Goal: Contribute content: Add original content to the website for others to see

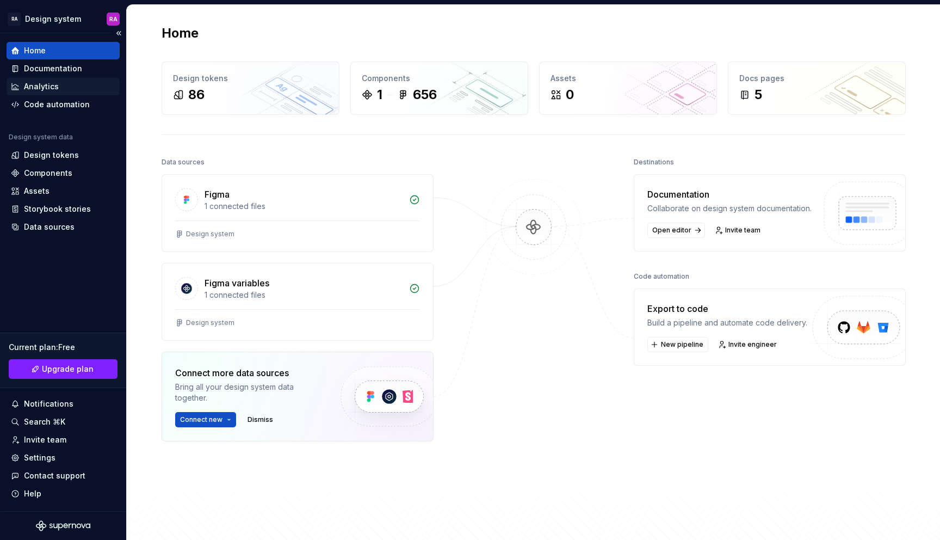
click at [64, 90] on div "Analytics" at bounding box center [63, 86] width 104 height 11
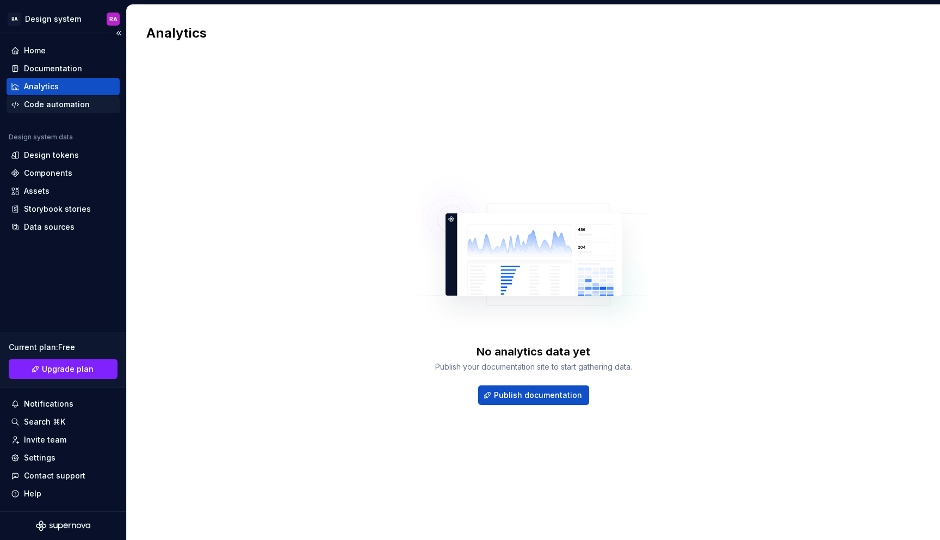
click at [86, 105] on div "Code automation" at bounding box center [63, 104] width 104 height 11
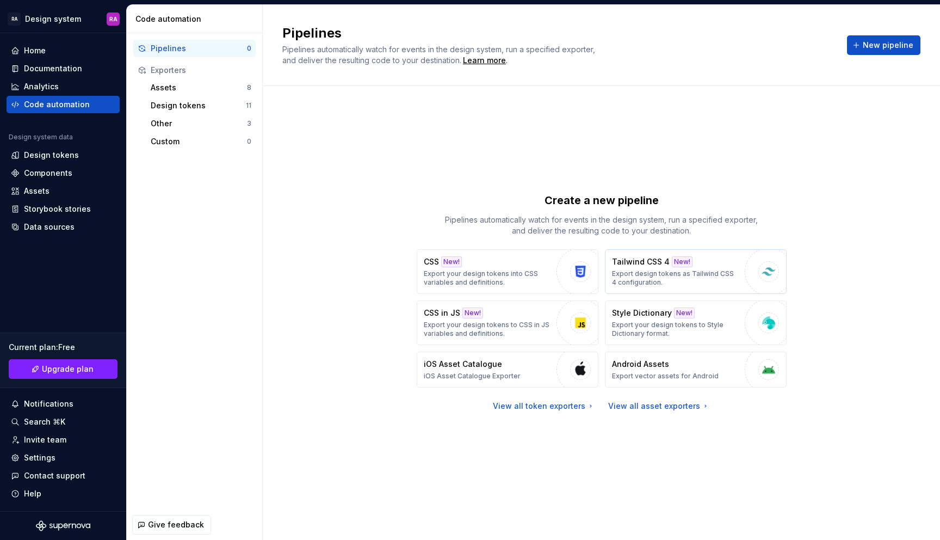
click at [662, 274] on p "Export design tokens as Tailwind CSS 4 configuration." at bounding box center [675, 277] width 127 height 17
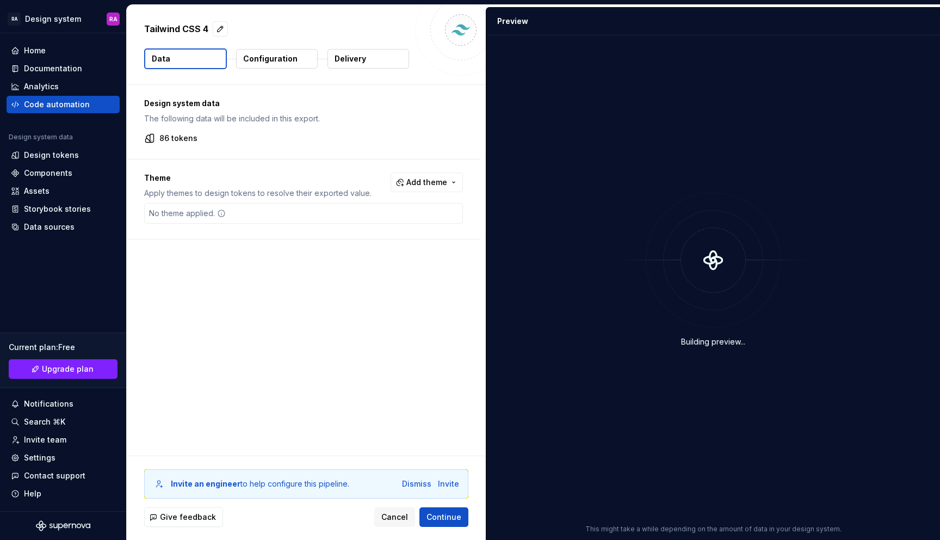
click at [299, 62] on button "Configuration" at bounding box center [277, 59] width 82 height 20
click at [290, 62] on p "Configuration" at bounding box center [270, 58] width 54 height 11
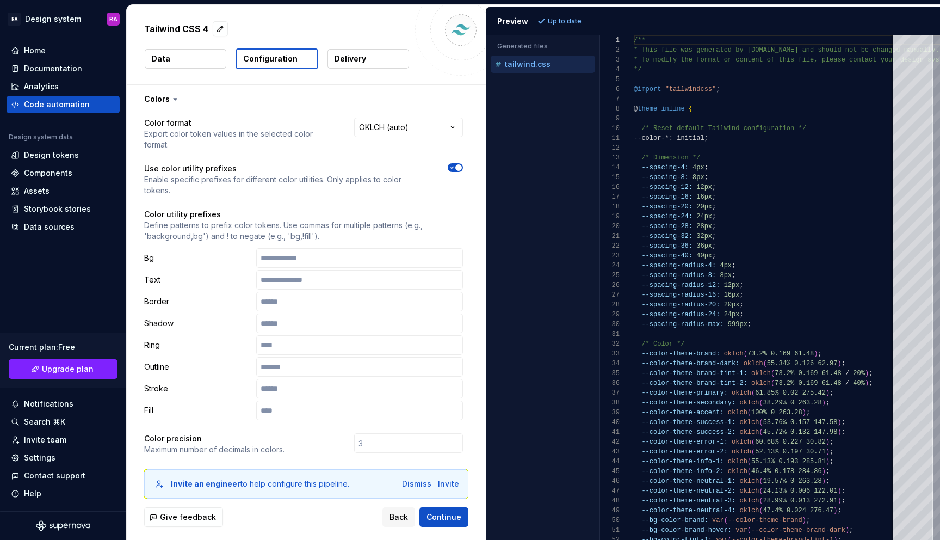
click at [192, 59] on button "Data" at bounding box center [186, 59] width 82 height 20
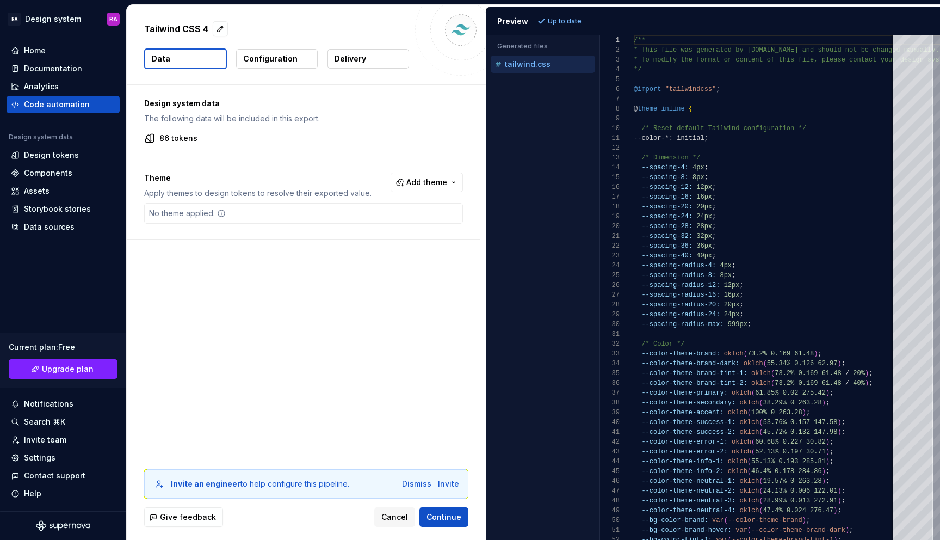
click at [354, 63] on p "Delivery" at bounding box center [351, 58] width 32 height 11
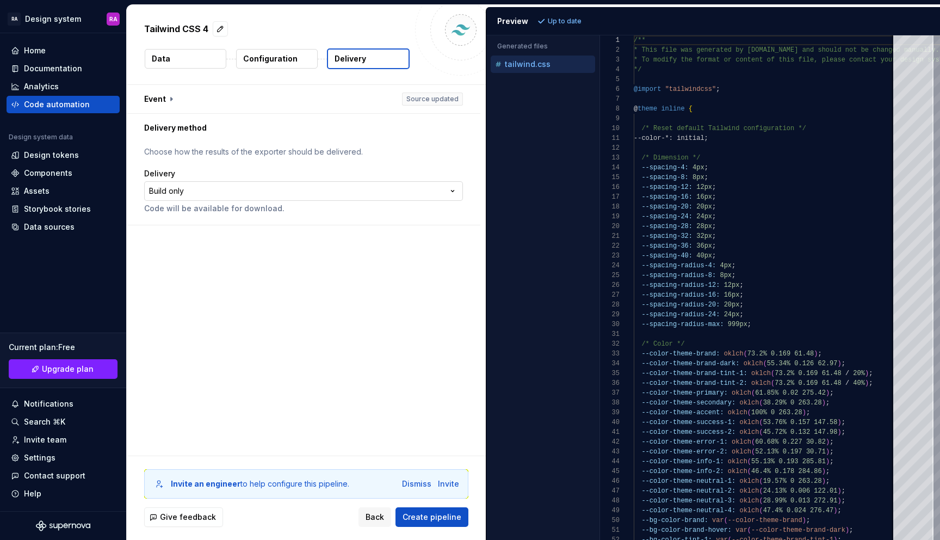
click at [381, 193] on html "**********" at bounding box center [470, 270] width 940 height 540
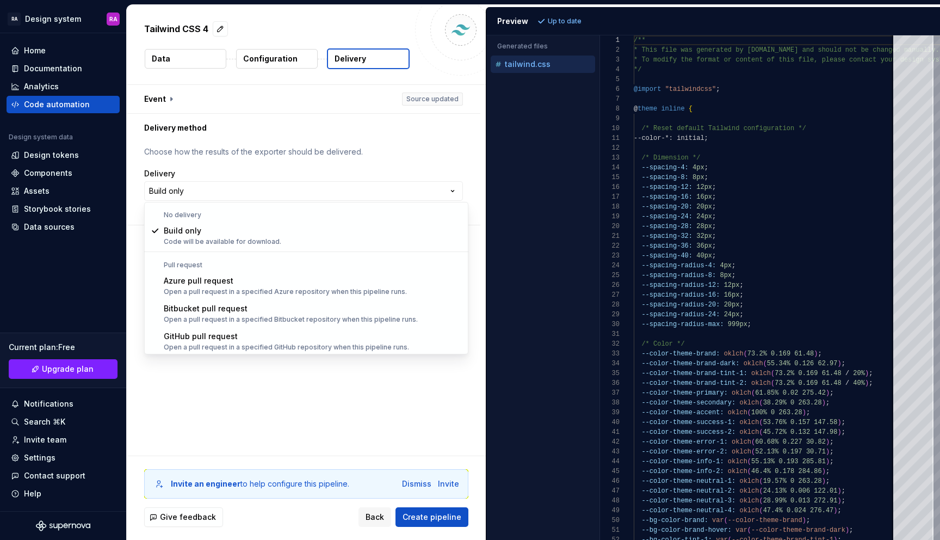
click at [354, 186] on html "**********" at bounding box center [470, 270] width 940 height 540
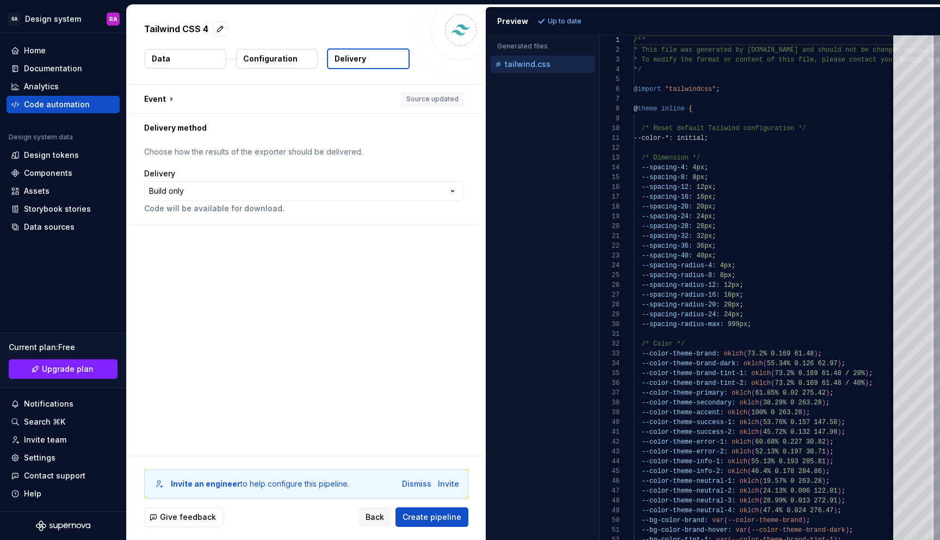
click at [359, 271] on div "**********" at bounding box center [306, 270] width 359 height 370
click at [424, 157] on p "Choose how the results of the exporter should be delivered." at bounding box center [303, 151] width 319 height 11
click at [192, 57] on button "Data" at bounding box center [186, 59] width 82 height 20
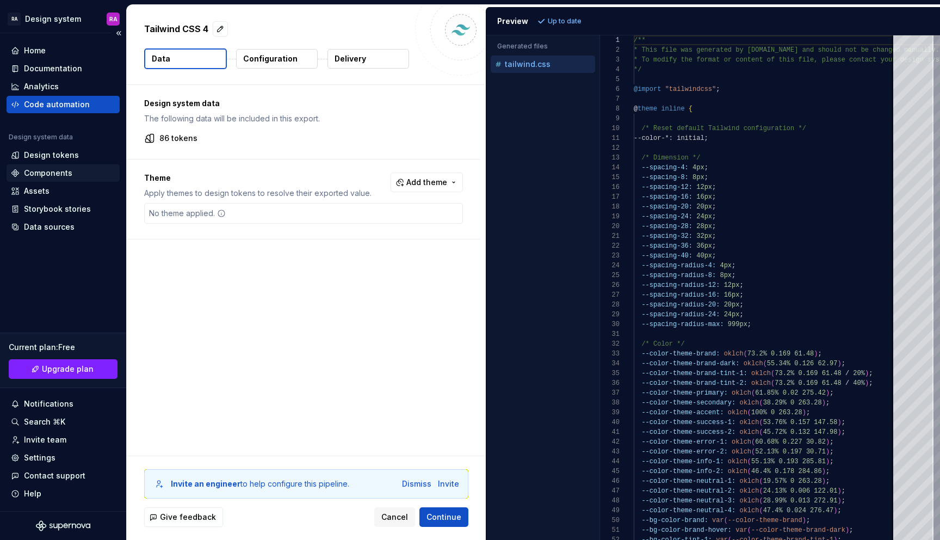
click at [79, 174] on div "Components" at bounding box center [63, 173] width 104 height 11
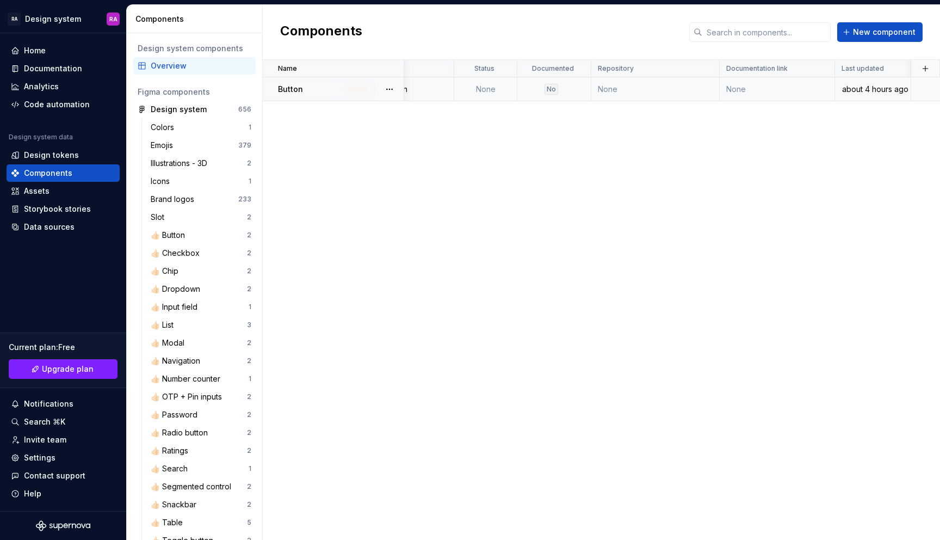
scroll to position [0, 174]
click at [742, 89] on td "None" at bounding box center [777, 89] width 115 height 24
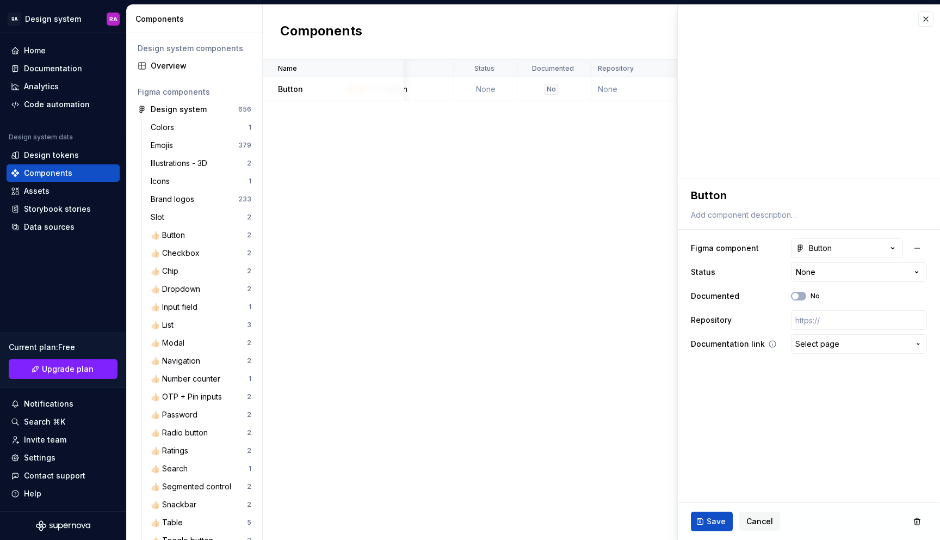
click at [843, 343] on span "Select page" at bounding box center [852, 343] width 114 height 11
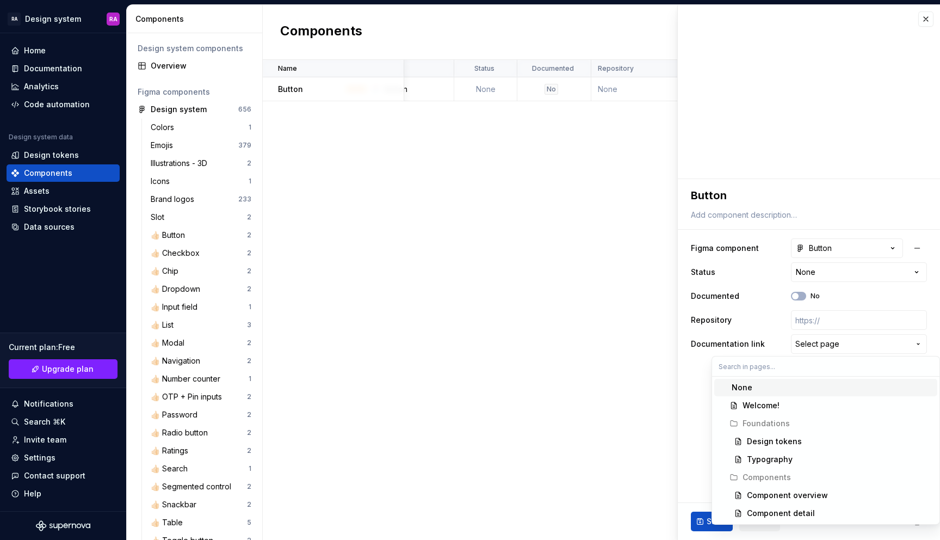
click at [832, 344] on html "RA Design system RA Home Documentation Analytics Code automation Design system …" at bounding box center [470, 270] width 940 height 540
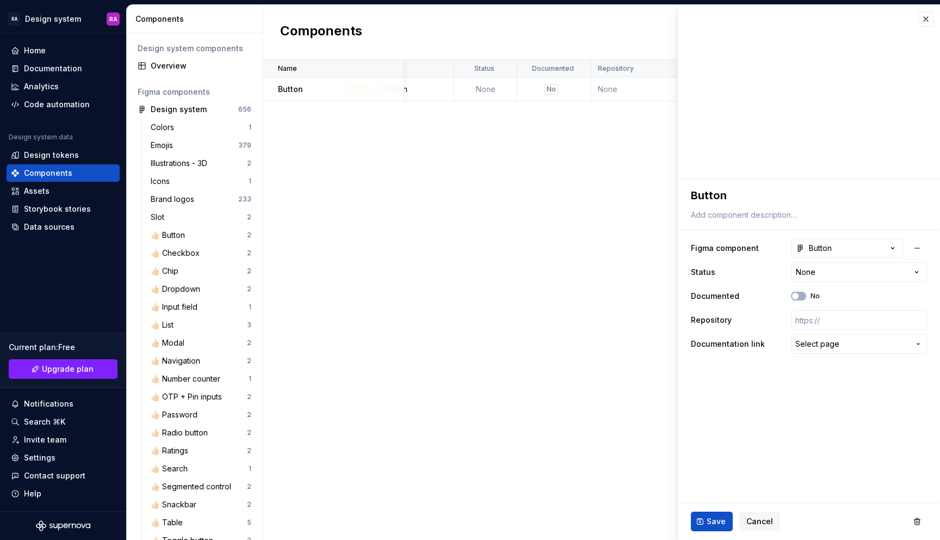
click at [556, 282] on div "Name Description Figma component Status Documented Repository Documentation lin…" at bounding box center [601, 300] width 677 height 480
click at [919, 20] on button "button" at bounding box center [925, 18] width 15 height 15
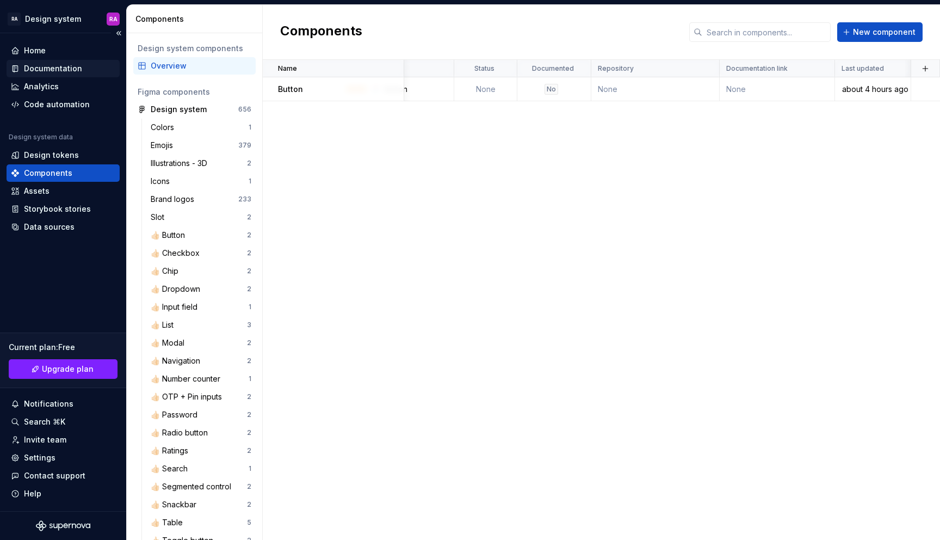
click at [69, 71] on div "Documentation" at bounding box center [53, 68] width 58 height 11
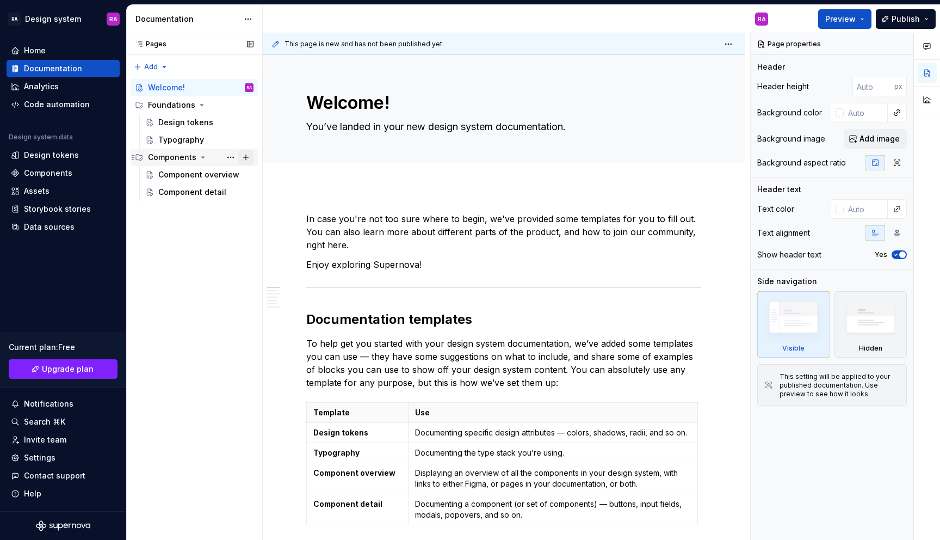
click at [248, 158] on button "Page tree" at bounding box center [245, 157] width 15 height 15
type textarea "*"
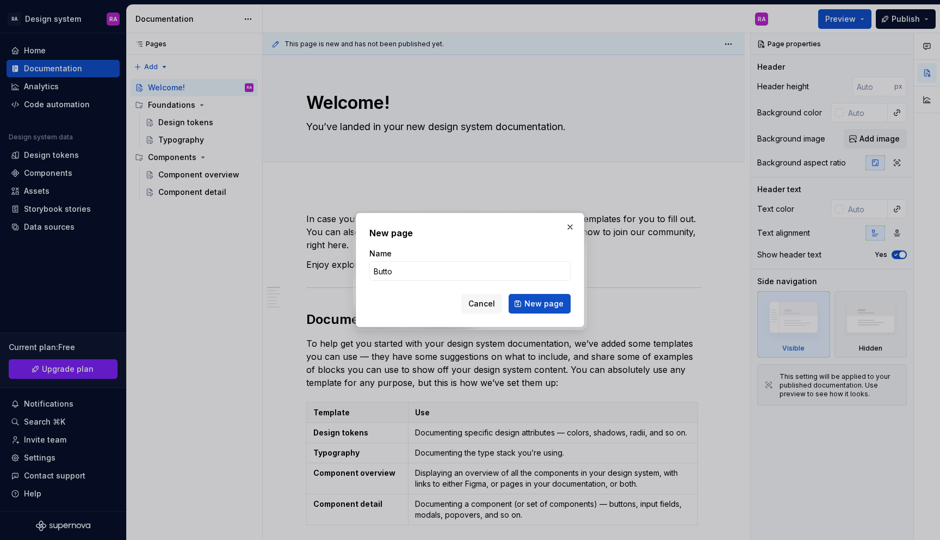
type input "Button"
click button "New page" at bounding box center [540, 304] width 62 height 20
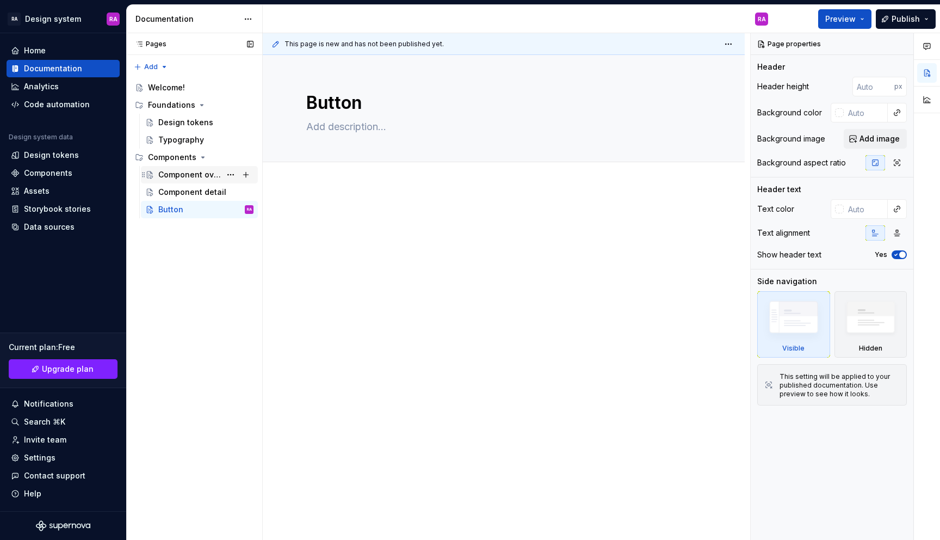
click at [201, 175] on div "Component overview" at bounding box center [189, 174] width 63 height 11
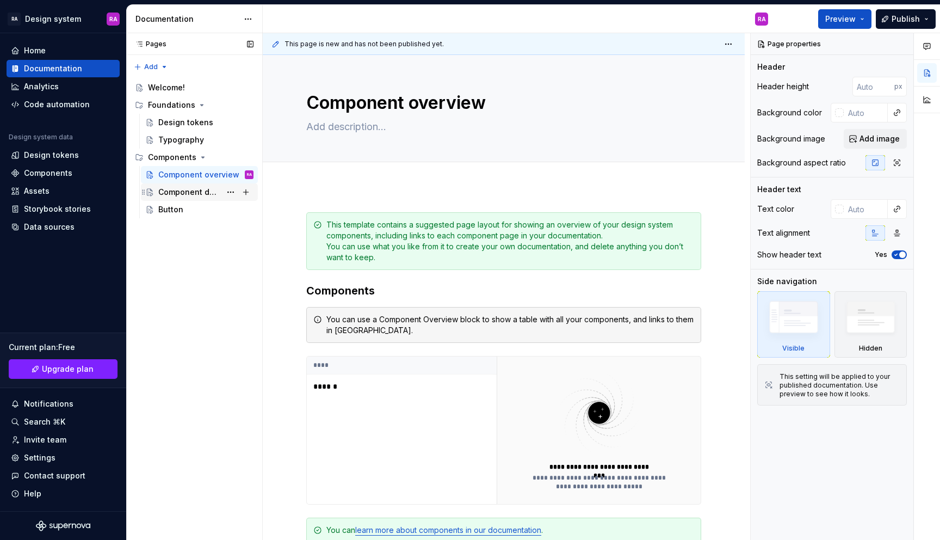
click at [201, 191] on div "Component detail" at bounding box center [189, 192] width 63 height 11
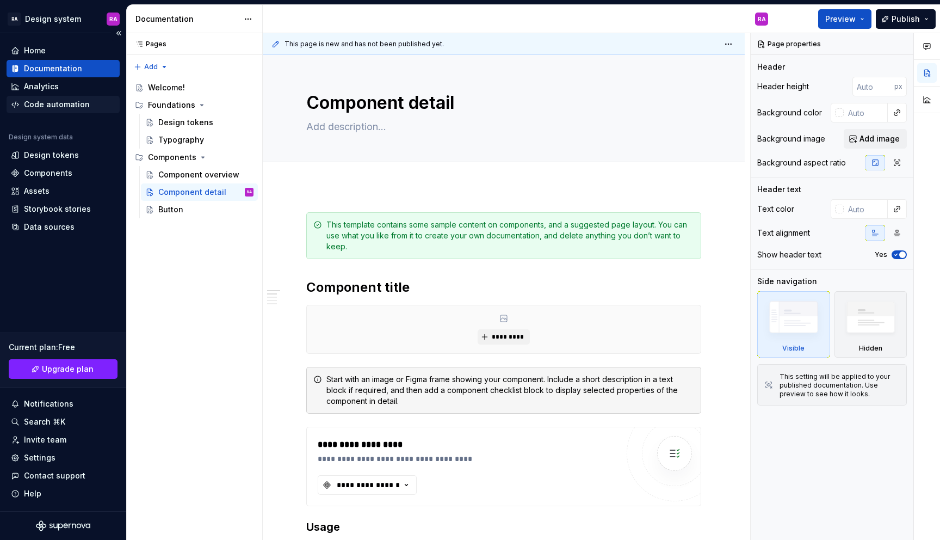
type textarea "*"
click at [52, 106] on div "Code automation" at bounding box center [57, 104] width 66 height 11
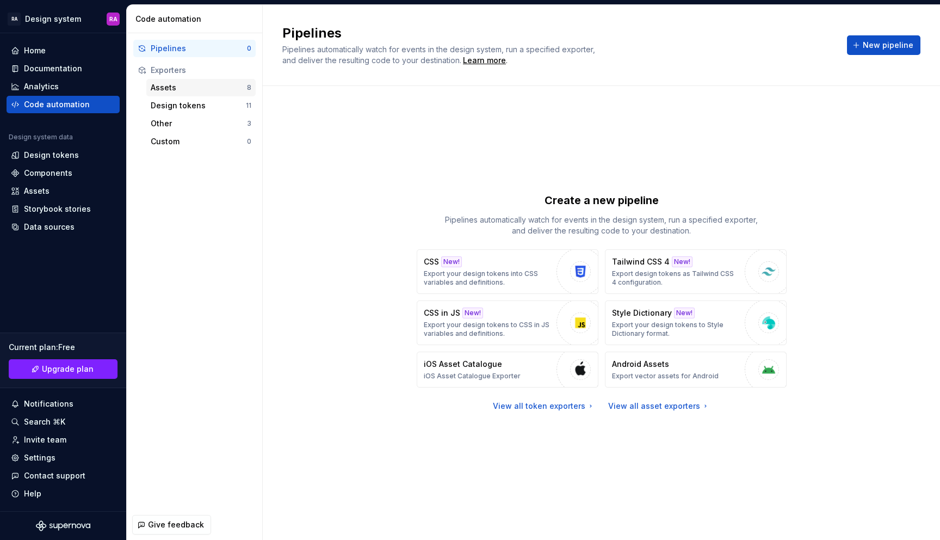
click at [189, 90] on div "Assets" at bounding box center [199, 87] width 96 height 11
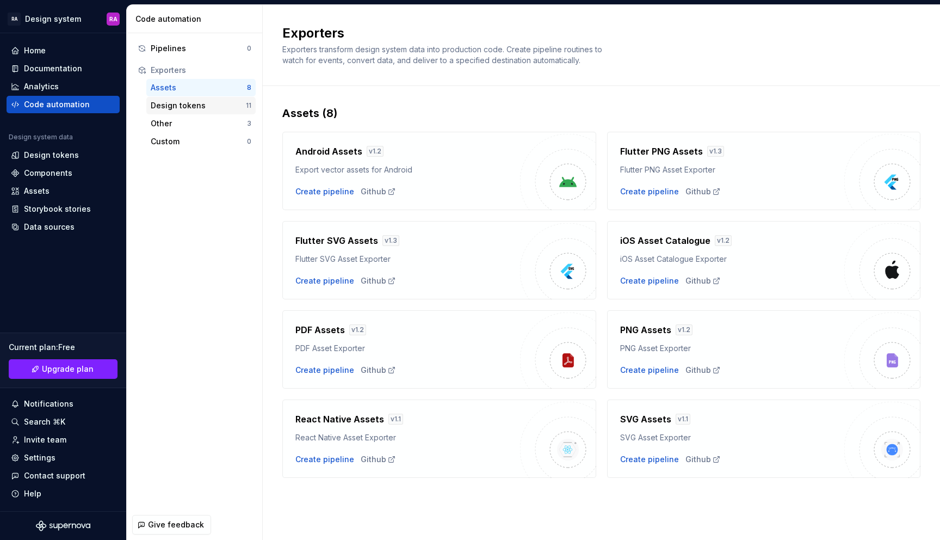
click at [191, 106] on div "Design tokens" at bounding box center [198, 105] width 95 height 11
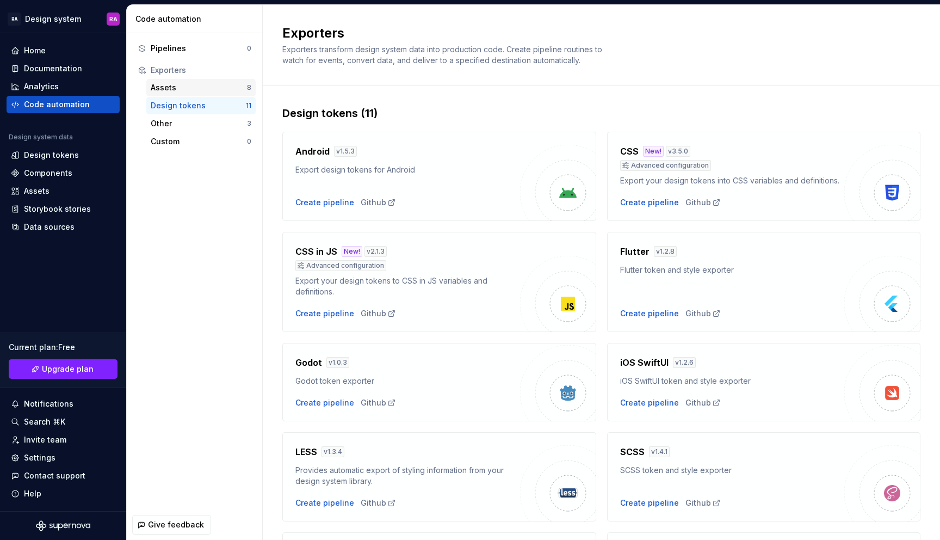
click at [189, 89] on div "Assets" at bounding box center [199, 87] width 96 height 11
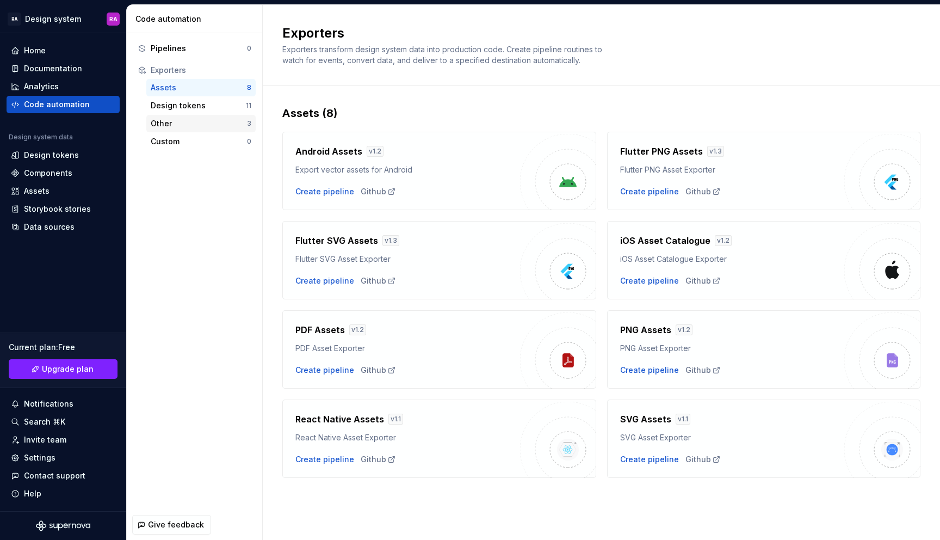
click at [189, 123] on div "Other" at bounding box center [199, 123] width 96 height 11
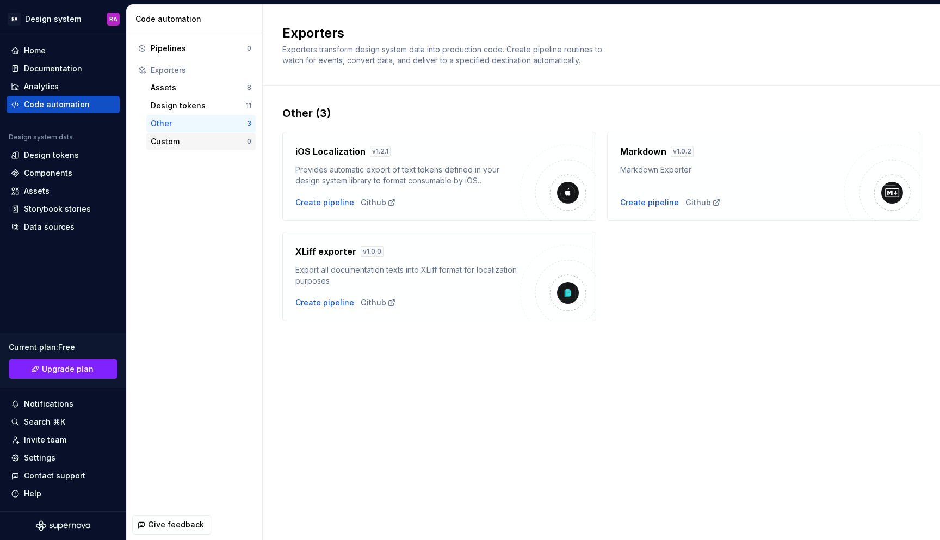
click at [195, 135] on div "Custom 0" at bounding box center [200, 141] width 109 height 17
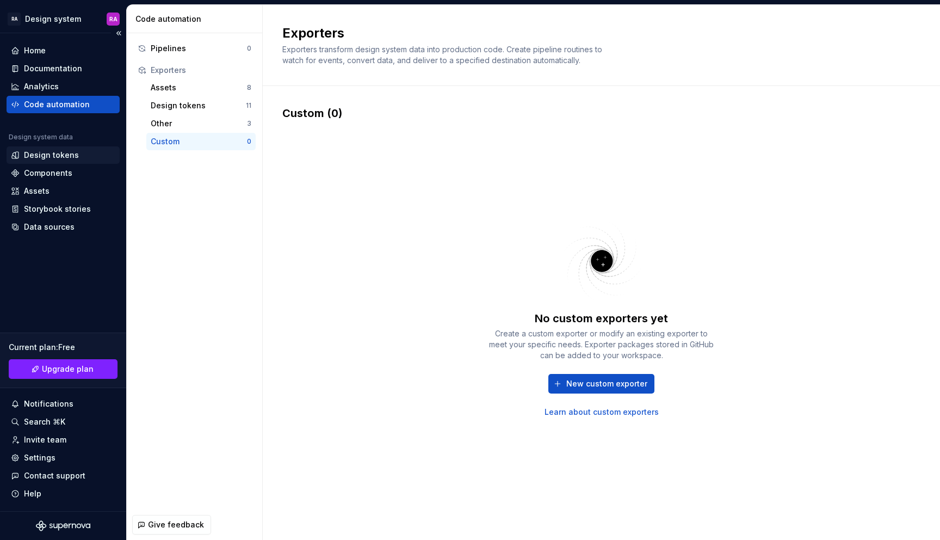
click at [71, 158] on div "Design tokens" at bounding box center [51, 155] width 55 height 11
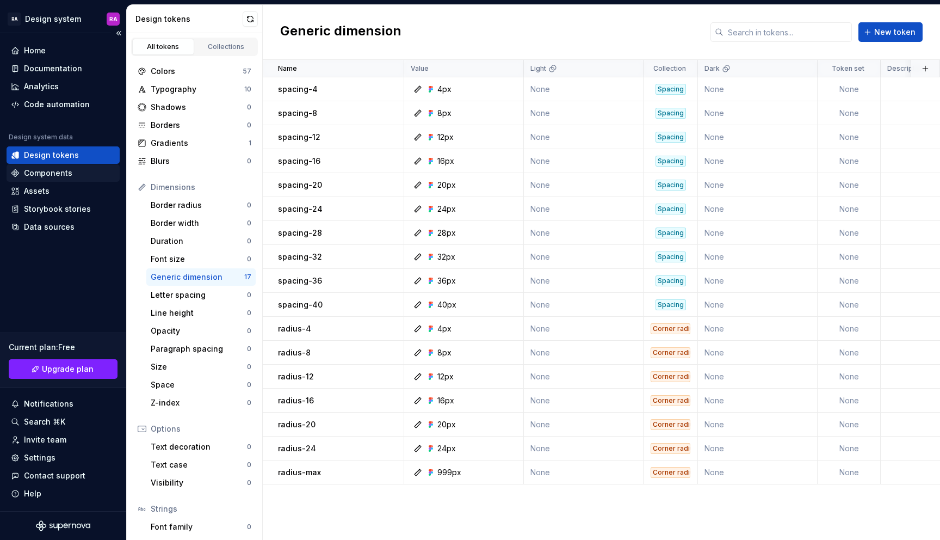
click at [68, 175] on div "Components" at bounding box center [48, 173] width 48 height 11
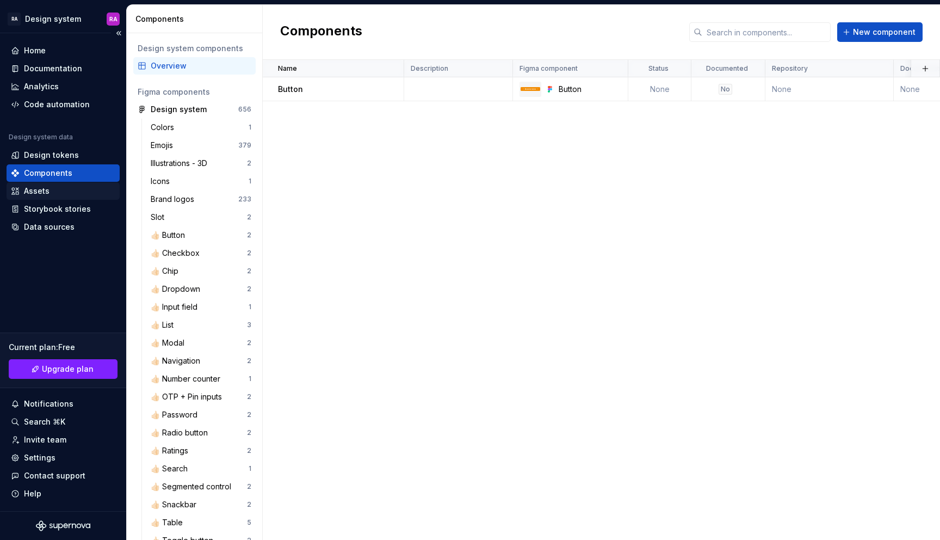
click at [68, 193] on div "Assets" at bounding box center [63, 190] width 104 height 11
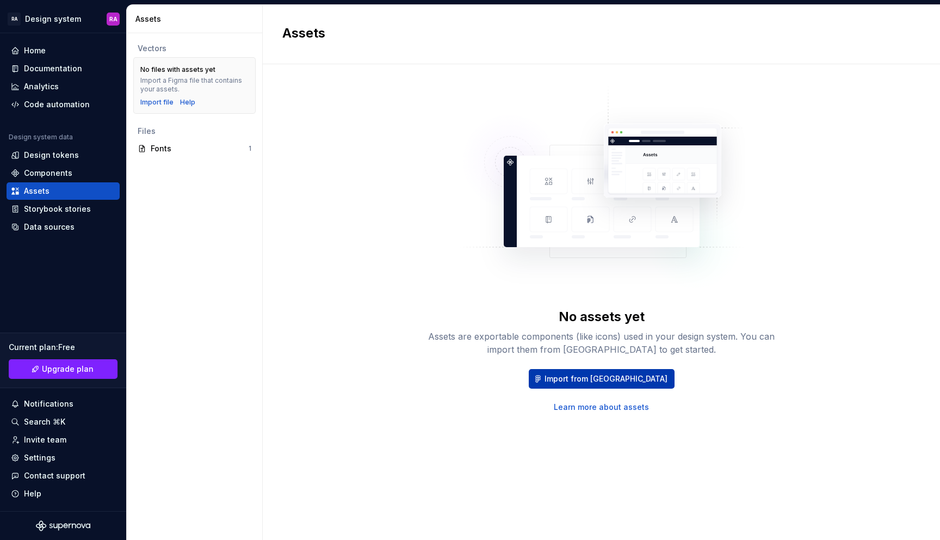
click at [569, 378] on button "Import from [GEOGRAPHIC_DATA]" at bounding box center [602, 379] width 146 height 20
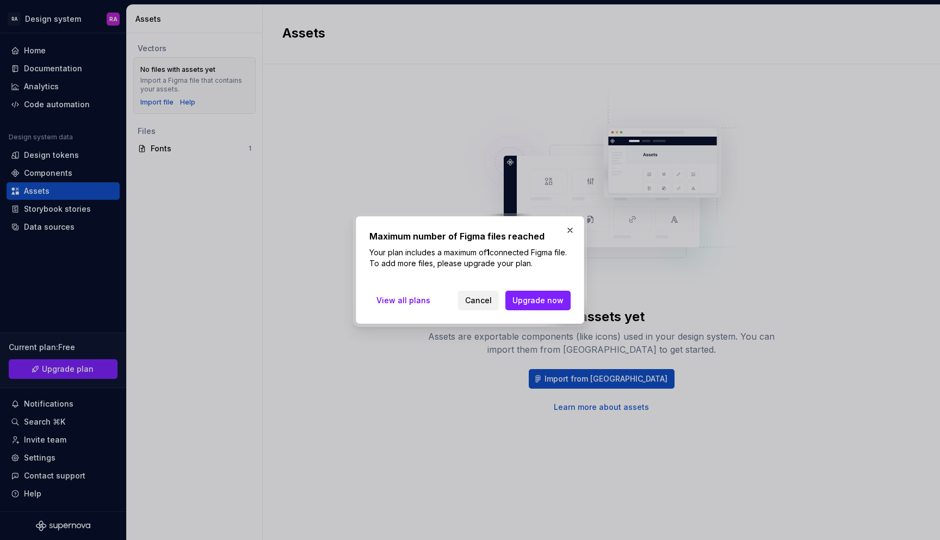
click at [476, 297] on span "Cancel" at bounding box center [478, 300] width 27 height 11
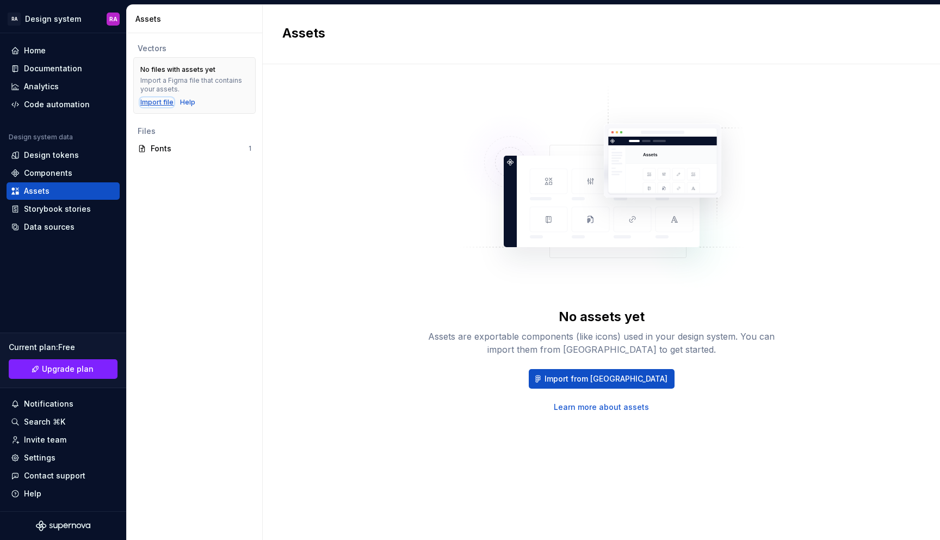
click at [160, 100] on div "Import file" at bounding box center [156, 102] width 33 height 9
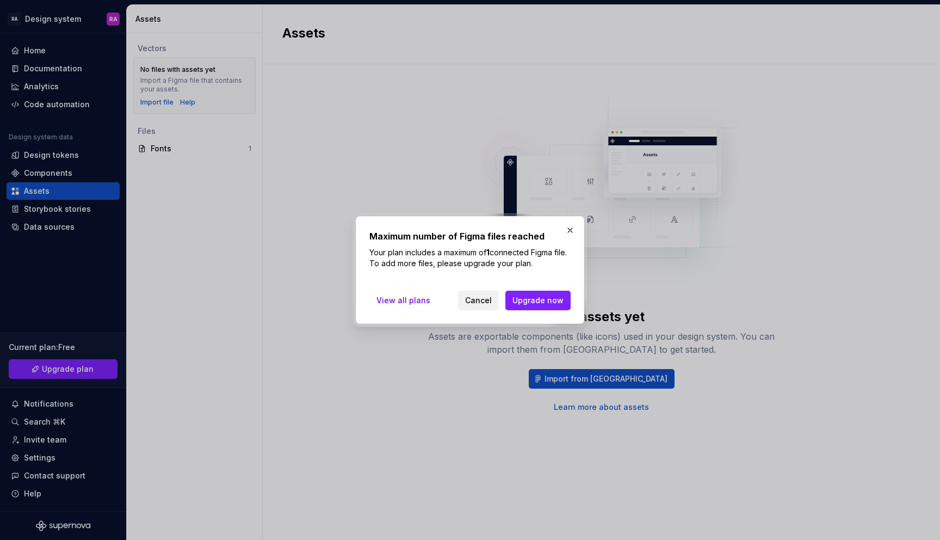
click at [476, 299] on span "Cancel" at bounding box center [478, 300] width 27 height 11
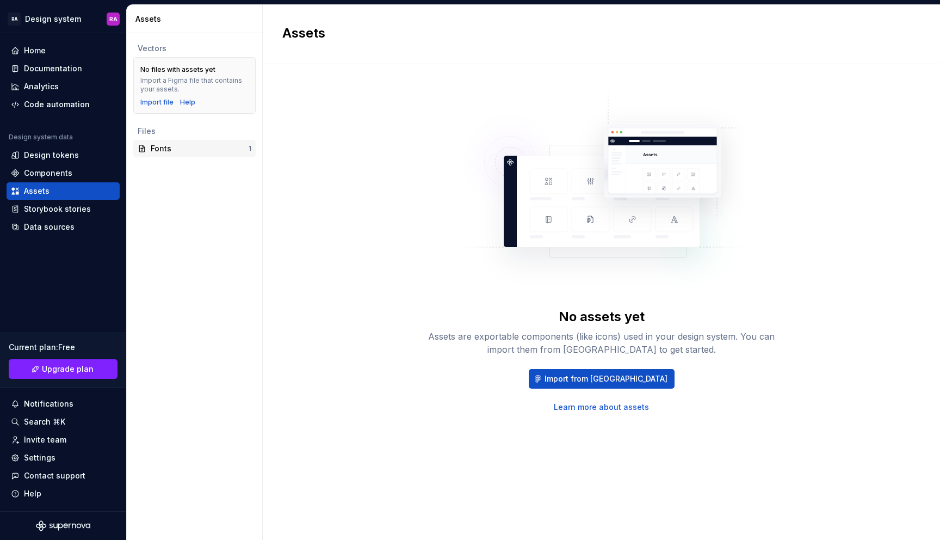
click at [211, 144] on div "Fonts" at bounding box center [200, 148] width 98 height 11
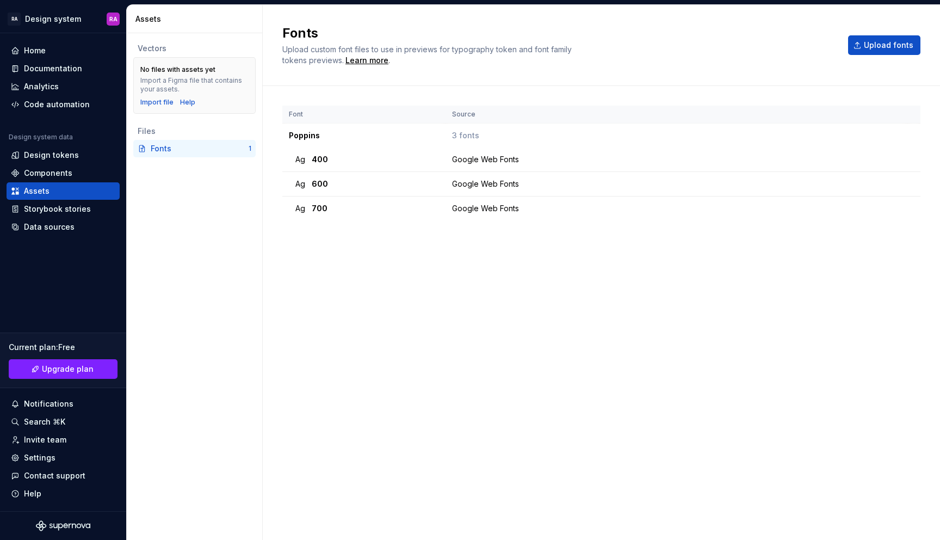
click at [210, 177] on div "Vectors No files with assets yet Import a Figma file that contains your assets.…" at bounding box center [194, 286] width 135 height 506
click at [162, 54] on div "Vectors" at bounding box center [194, 48] width 122 height 17
click at [161, 47] on div "Vectors" at bounding box center [195, 48] width 114 height 11
click at [154, 78] on div "Import a Figma file that contains your assets." at bounding box center [194, 84] width 108 height 17
click at [148, 59] on div "No files with assets yet Import a Figma file that contains your assets. Import …" at bounding box center [194, 85] width 122 height 57
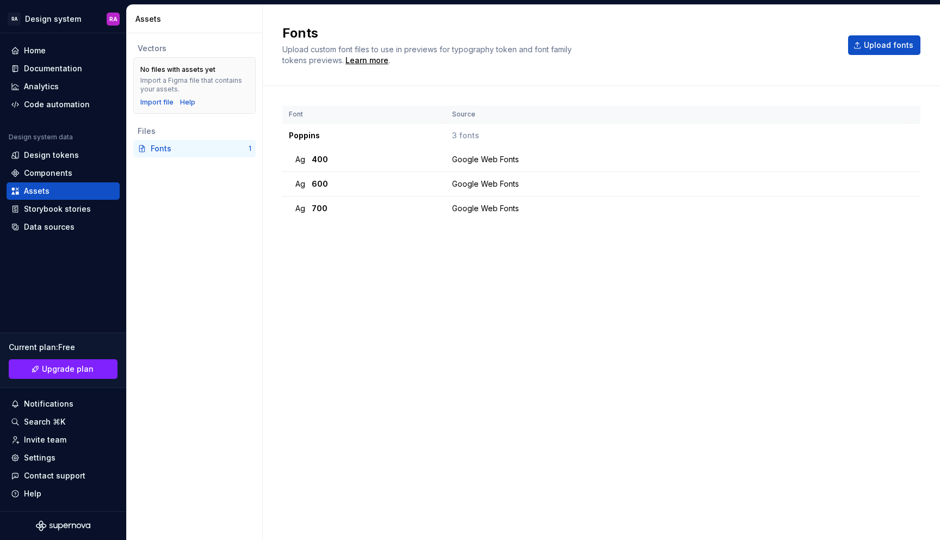
click at [145, 49] on div "Vectors" at bounding box center [195, 48] width 114 height 11
click at [54, 200] on div "Design system data Design tokens Components Assets Storybook stories Data sourc…" at bounding box center [63, 184] width 113 height 103
click at [51, 191] on div "Assets" at bounding box center [63, 190] width 104 height 11
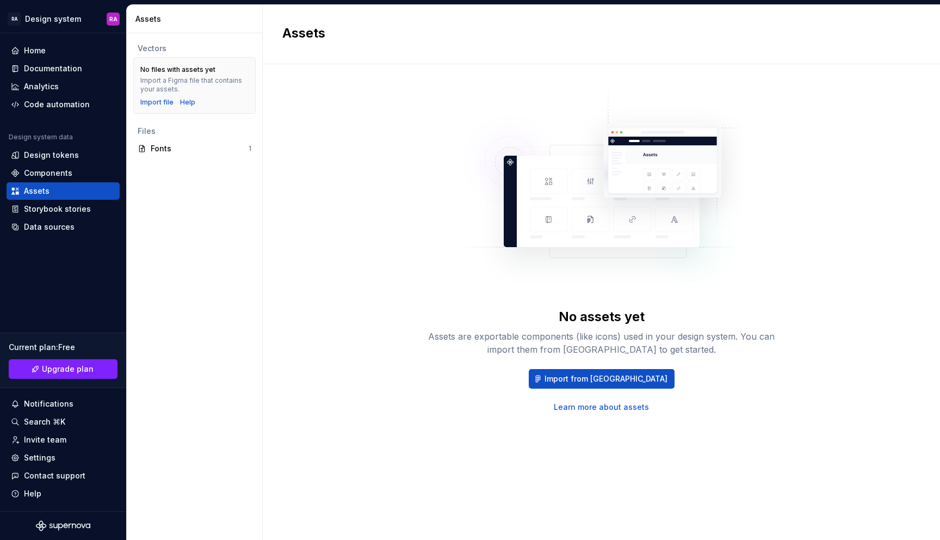
click at [576, 411] on link "Learn more about assets" at bounding box center [601, 406] width 95 height 11
click at [72, 186] on div "Assets" at bounding box center [63, 190] width 104 height 11
click at [70, 158] on div "Design tokens" at bounding box center [51, 155] width 55 height 11
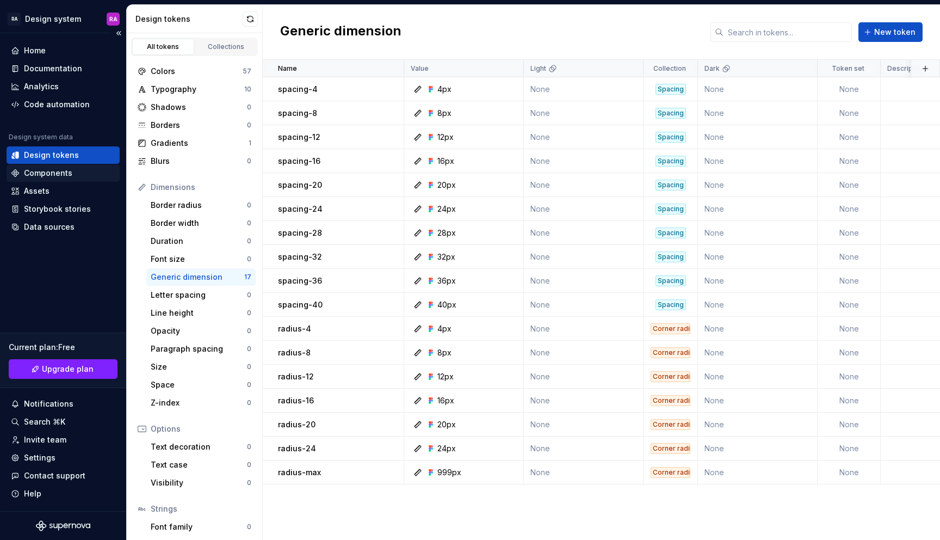
click at [66, 177] on div "Components" at bounding box center [48, 173] width 48 height 11
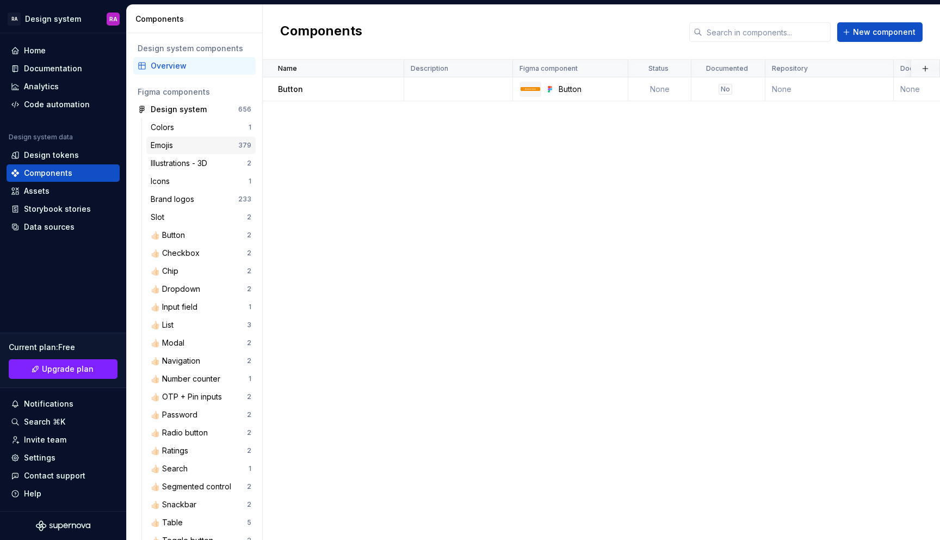
click at [199, 146] on div "Emojis" at bounding box center [195, 145] width 88 height 11
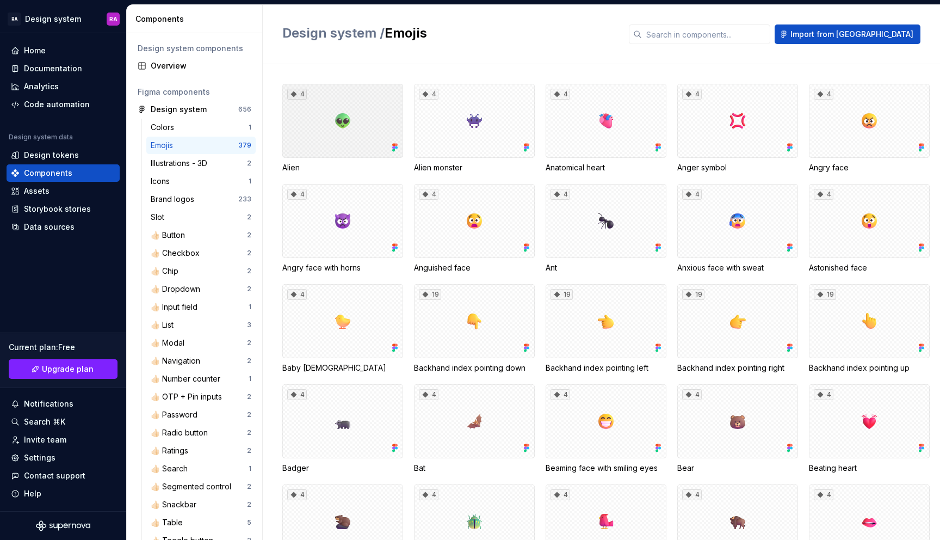
click at [348, 120] on div "4" at bounding box center [342, 121] width 121 height 74
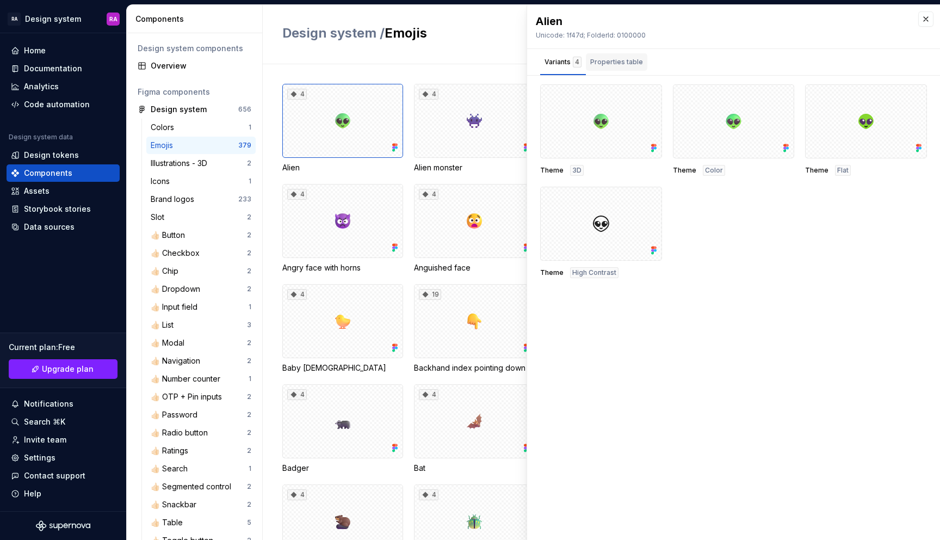
click at [599, 66] on div "Properties table" at bounding box center [616, 62] width 53 height 11
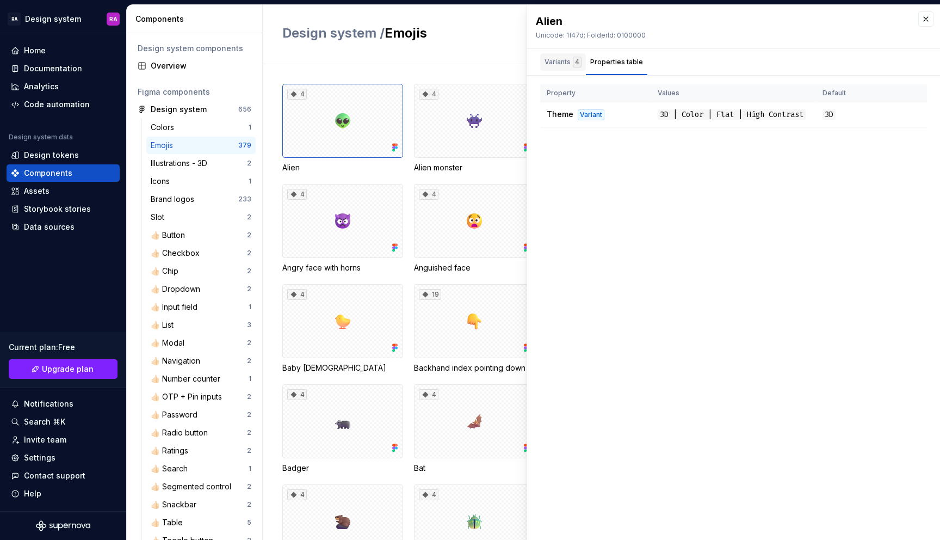
click at [558, 69] on div "Variants 4" at bounding box center [563, 61] width 46 height 17
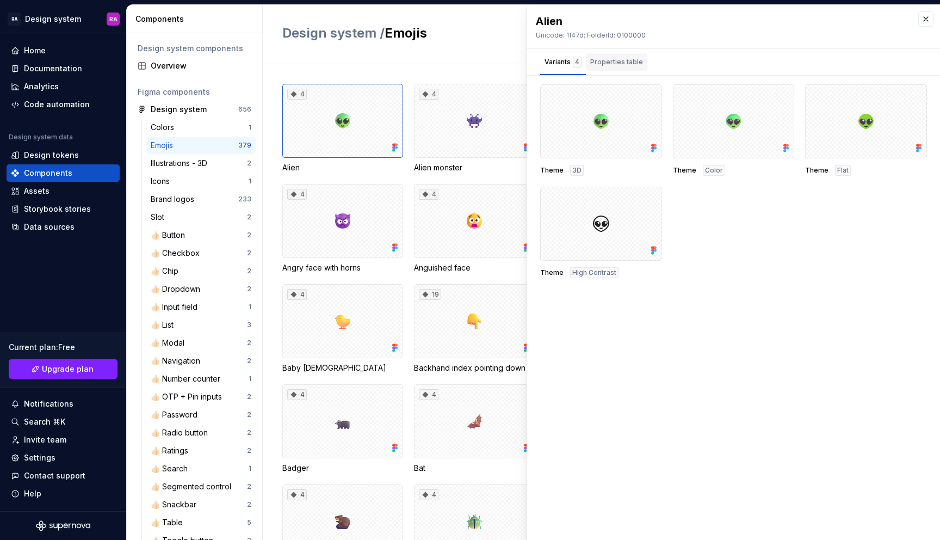
click at [620, 63] on div "Properties table" at bounding box center [616, 62] width 53 height 11
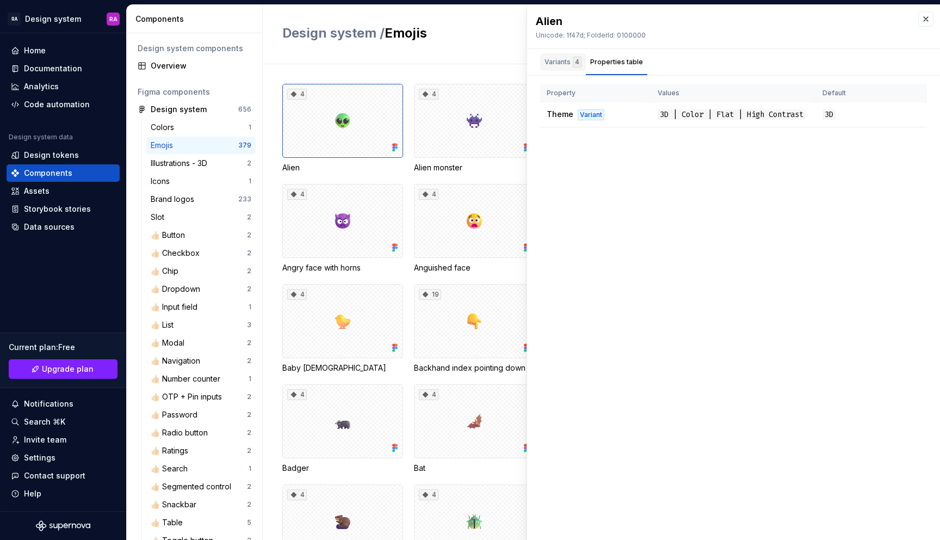
click at [568, 60] on div "Variants 4" at bounding box center [562, 62] width 37 height 11
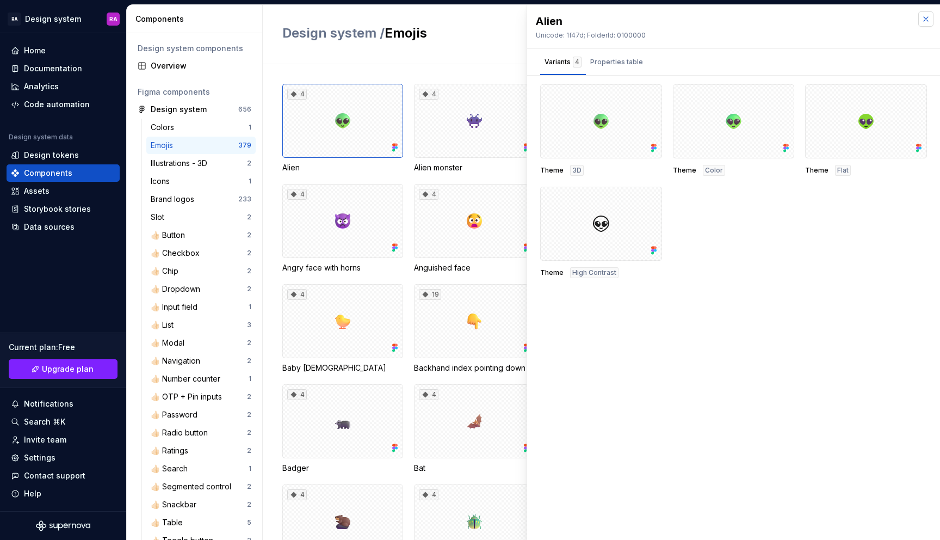
click at [928, 22] on button "button" at bounding box center [925, 18] width 15 height 15
